Goal: Task Accomplishment & Management: Complete application form

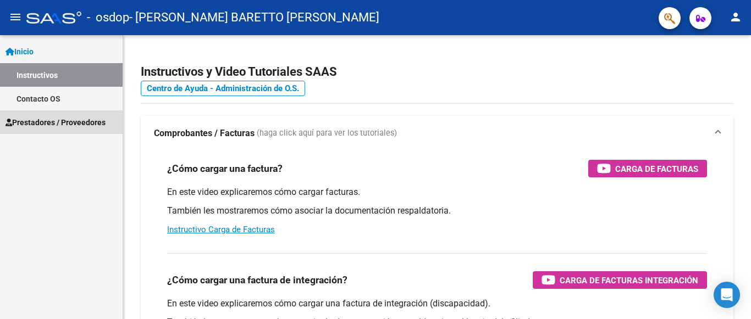
click at [62, 127] on span "Prestadores / Proveedores" at bounding box center [55, 123] width 100 height 12
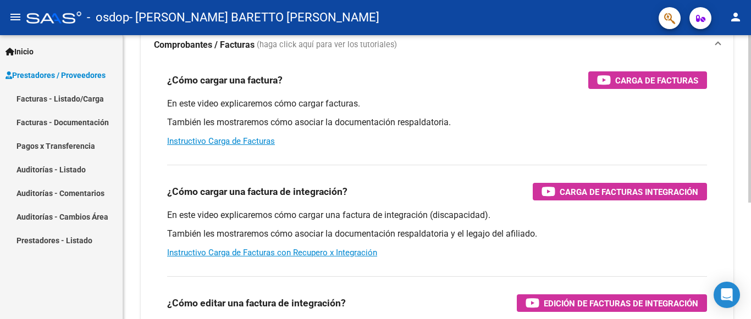
scroll to position [88, 0]
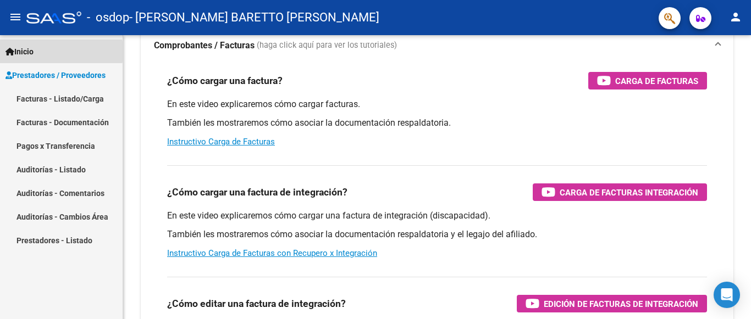
click at [33, 52] on span "Inicio" at bounding box center [19, 52] width 28 height 12
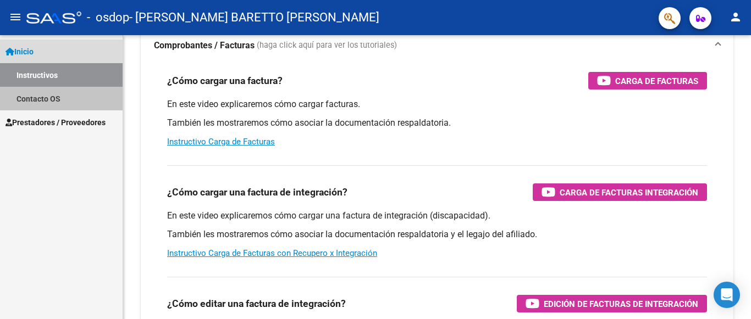
click at [55, 98] on link "Contacto OS" at bounding box center [61, 99] width 123 height 24
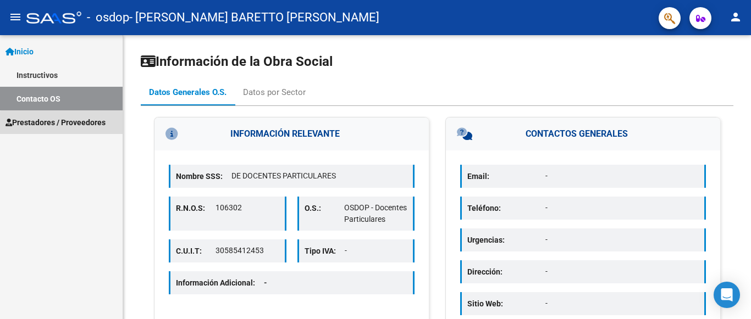
click at [69, 124] on span "Prestadores / Proveedores" at bounding box center [55, 123] width 100 height 12
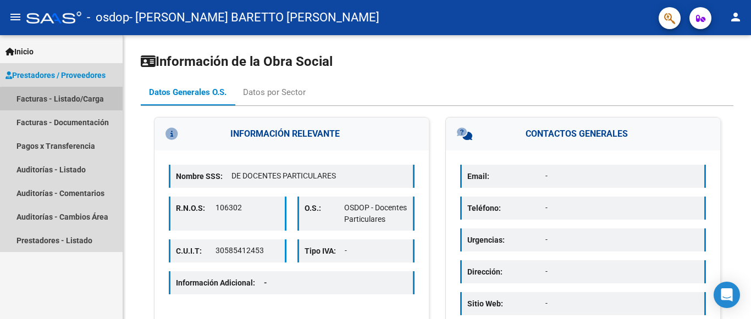
click at [69, 100] on link "Facturas - Listado/Carga" at bounding box center [61, 99] width 123 height 24
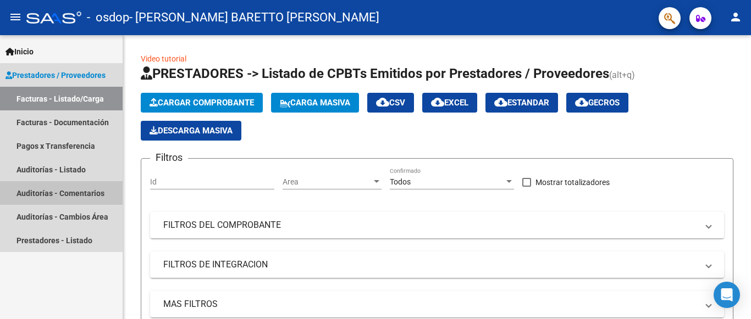
click at [84, 193] on link "Auditorías - Comentarios" at bounding box center [61, 193] width 123 height 24
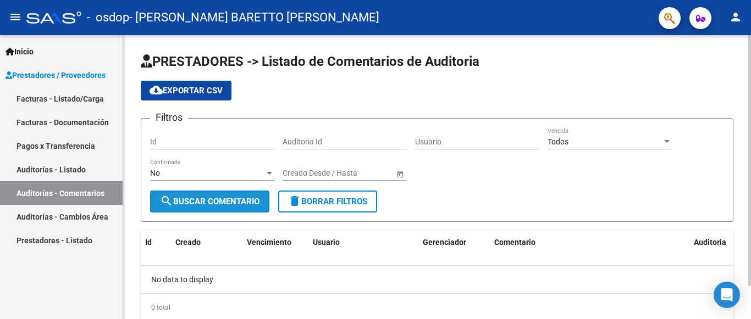
click at [223, 199] on span "search Buscar Comentario" at bounding box center [210, 202] width 100 height 10
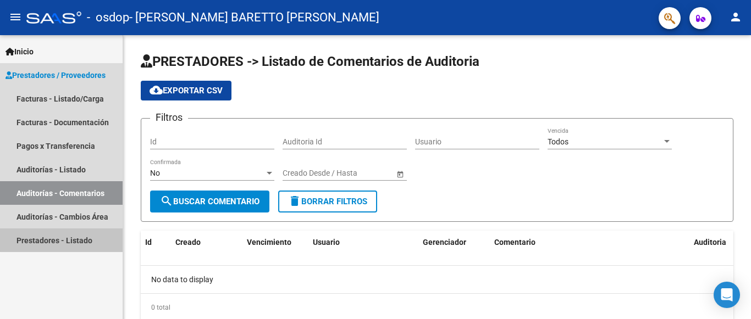
click at [76, 237] on link "Prestadores - Listado" at bounding box center [61, 241] width 123 height 24
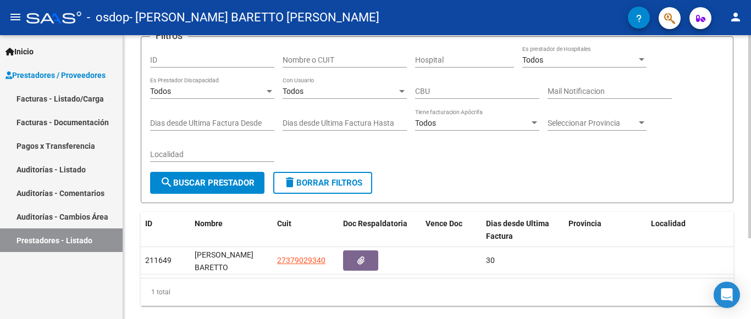
scroll to position [58, 0]
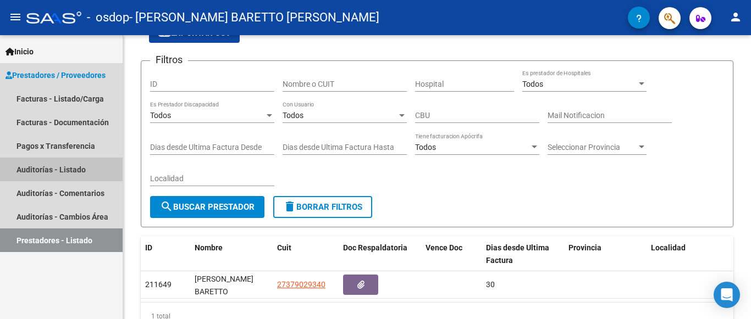
click at [85, 173] on link "Auditorías - Listado" at bounding box center [61, 170] width 123 height 24
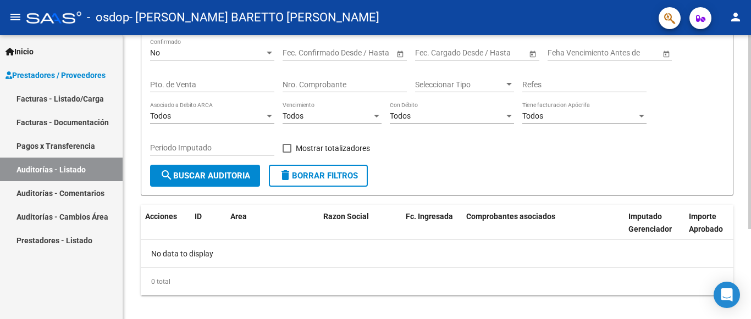
scroll to position [132, 0]
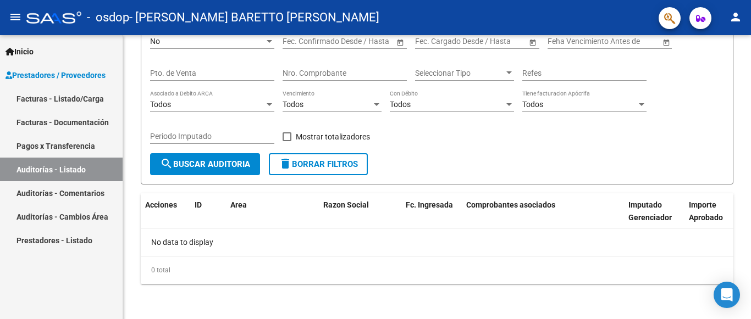
click at [84, 122] on link "Facturas - Documentación" at bounding box center [61, 122] width 123 height 24
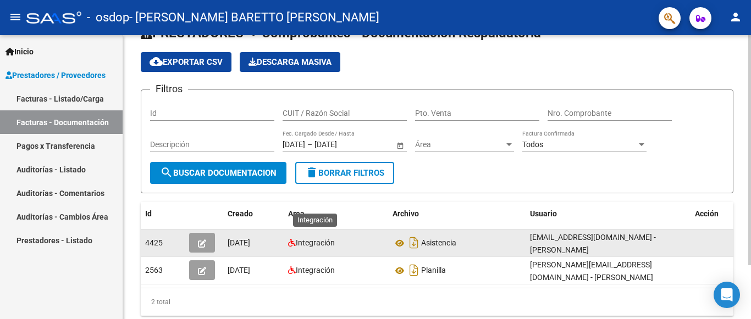
scroll to position [12, 0]
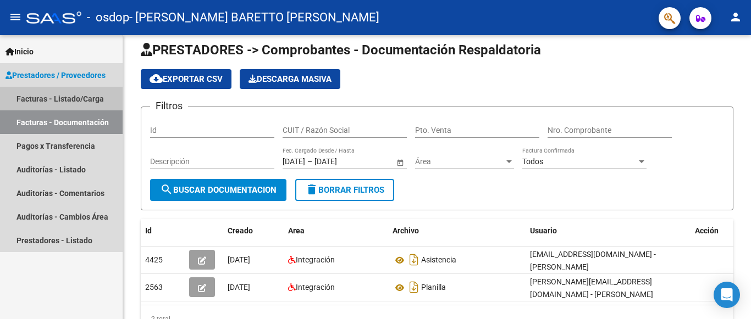
click at [86, 100] on link "Facturas - Listado/Carga" at bounding box center [61, 99] width 123 height 24
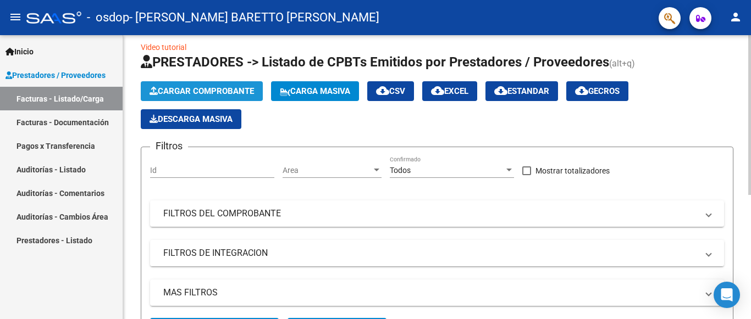
click at [246, 91] on span "Cargar Comprobante" at bounding box center [202, 91] width 104 height 10
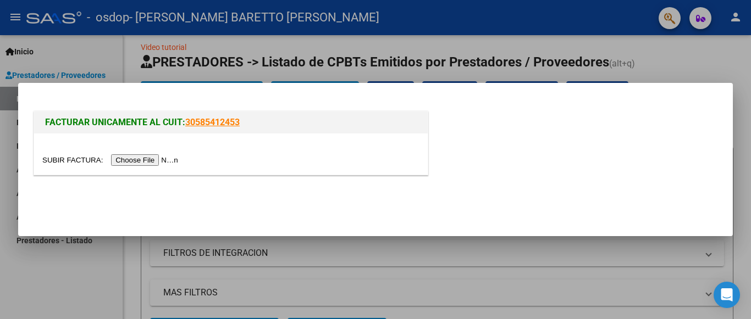
click at [172, 158] on input "file" at bounding box center [111, 160] width 139 height 12
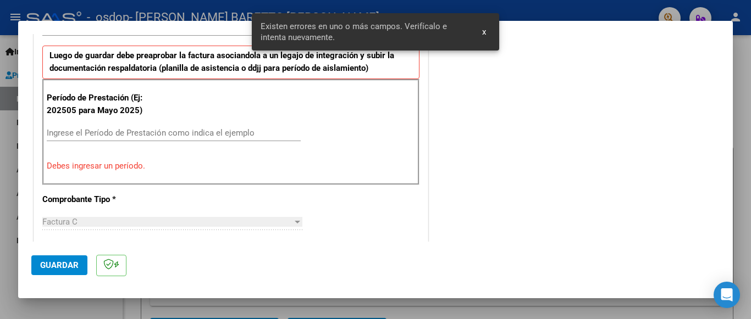
scroll to position [313, 0]
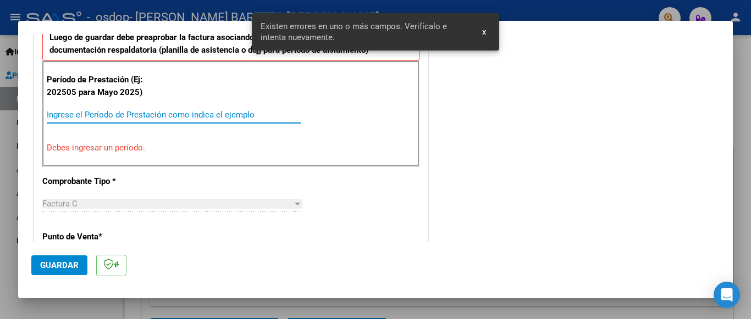
click at [141, 111] on input "Ingrese el Período de Prestación como indica el ejemplo" at bounding box center [174, 115] width 254 height 10
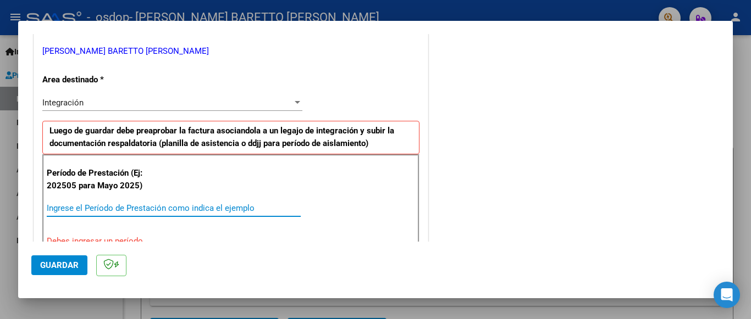
scroll to position [275, 0]
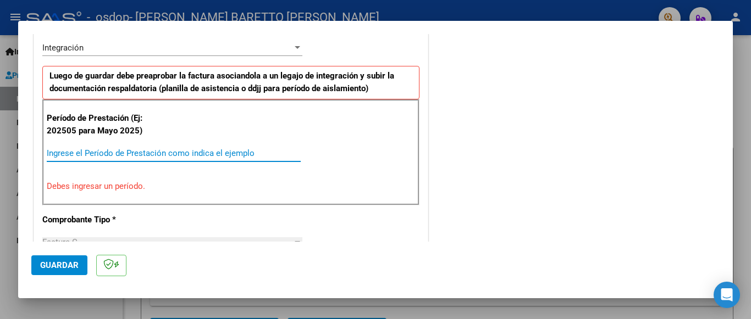
click at [171, 156] on input "Ingrese el Período de Prestación como indica el ejemplo" at bounding box center [174, 153] width 254 height 10
type input "3"
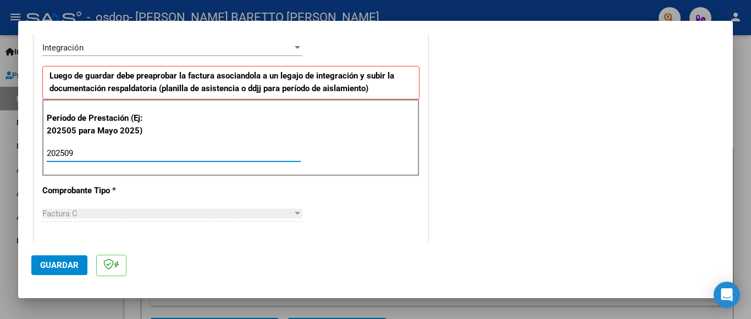
type input "202509"
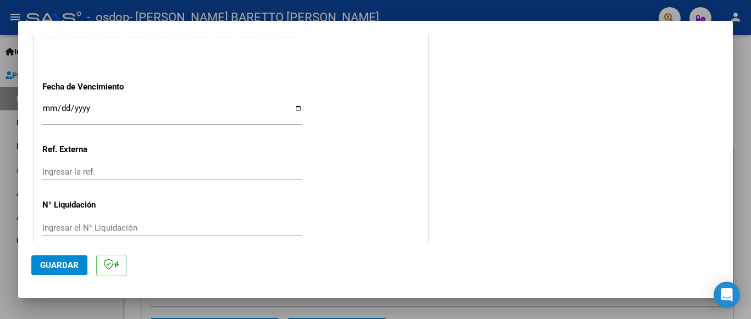
scroll to position [760, 0]
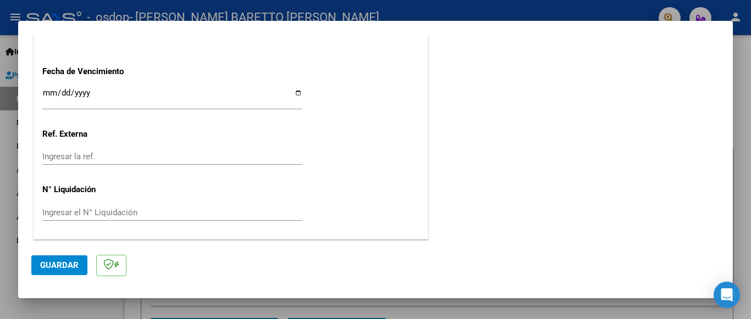
click at [62, 261] on span "Guardar" at bounding box center [59, 266] width 38 height 10
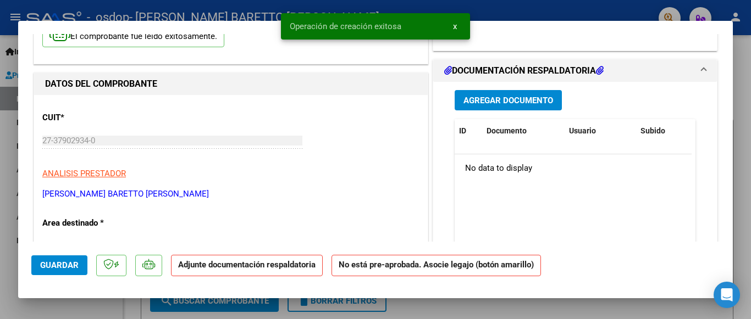
scroll to position [110, 0]
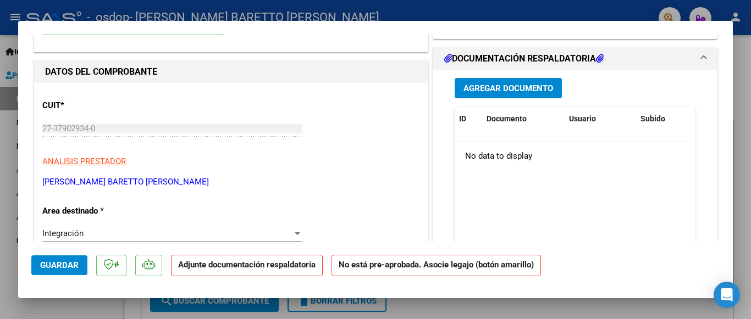
click at [485, 89] on span "Agregar Documento" at bounding box center [508, 89] width 90 height 10
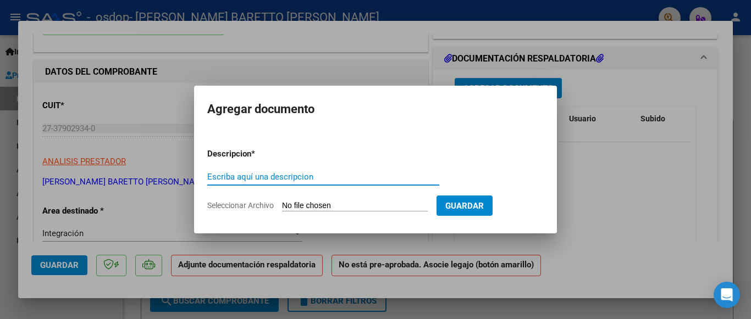
click at [473, 204] on span "Guardar" at bounding box center [464, 206] width 38 height 10
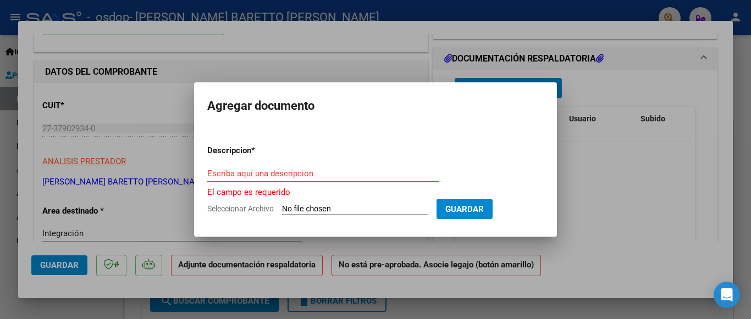
click at [345, 174] on input "Escriba aquí una descripcion" at bounding box center [323, 174] width 232 height 10
type input "s"
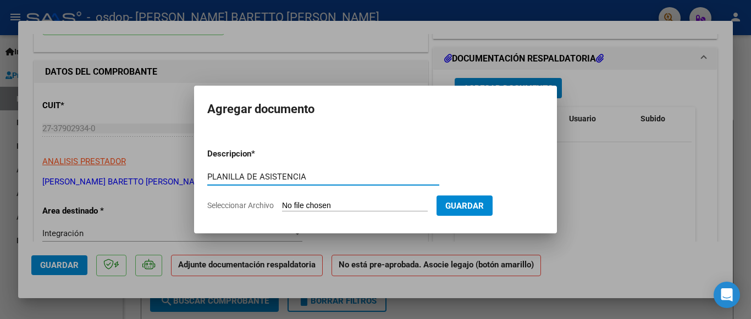
type input "PLANILLA DE ASISTENCIA"
click at [417, 202] on input "Seleccionar Archivo" at bounding box center [355, 206] width 146 height 10
type input "C:\fakepath\asistencia axel.pdf"
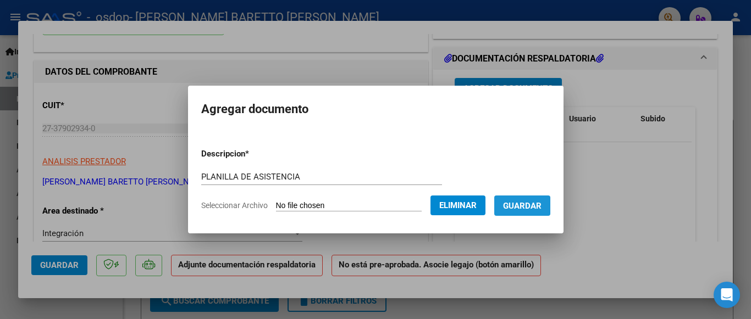
click at [535, 211] on button "Guardar" at bounding box center [522, 206] width 56 height 20
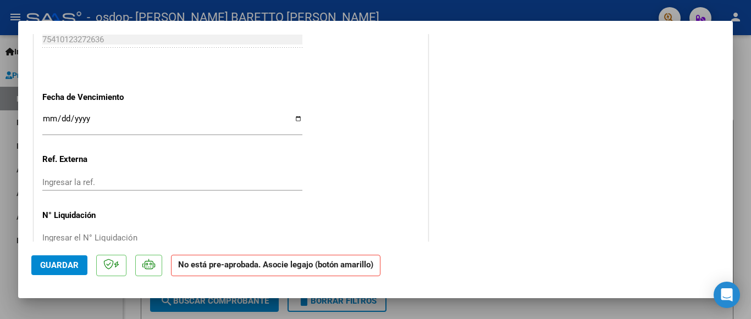
scroll to position [748, 0]
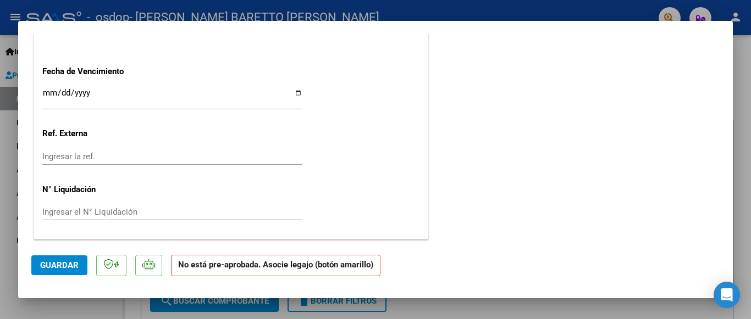
click at [63, 266] on span "Guardar" at bounding box center [59, 266] width 38 height 10
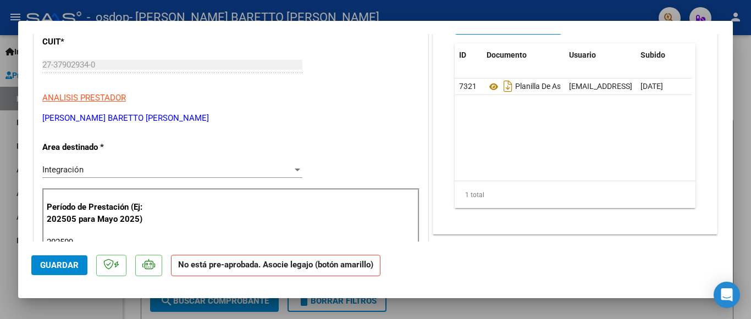
scroll to position [0, 0]
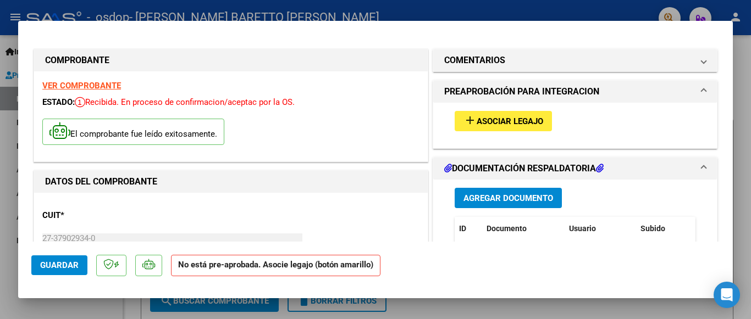
click at [50, 263] on span "Guardar" at bounding box center [59, 266] width 38 height 10
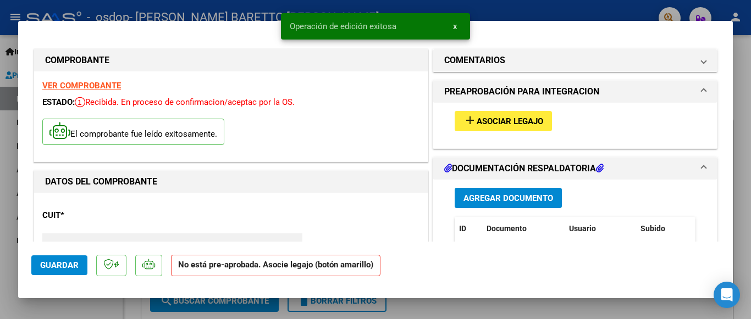
type input "$ 0,00"
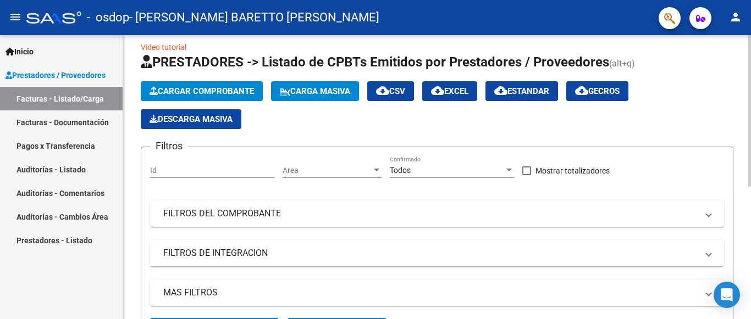
click at [684, 105] on div "Cargar Comprobante Carga Masiva cloud_download CSV cloud_download EXCEL cloud_d…" at bounding box center [437, 105] width 593 height 48
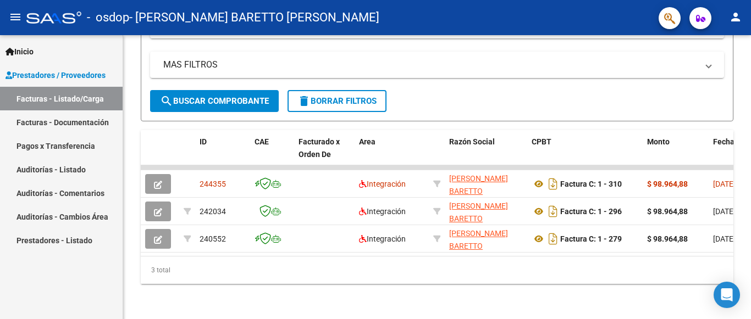
click at [740, 20] on mat-icon "person" at bounding box center [735, 16] width 13 height 13
click at [716, 76] on button "exit_to_app Salir" at bounding box center [712, 72] width 67 height 26
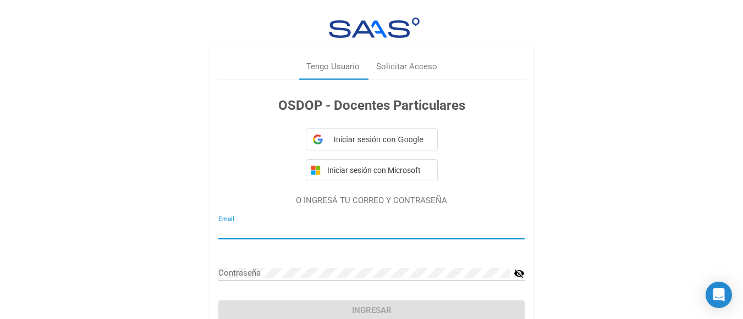
type input "[EMAIL_ADDRESS][DOMAIN_NAME]"
